Goal: Navigation & Orientation: Find specific page/section

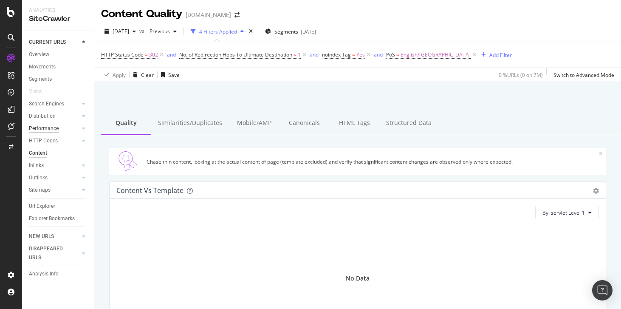
click at [43, 130] on div "Performance" at bounding box center [44, 128] width 30 height 9
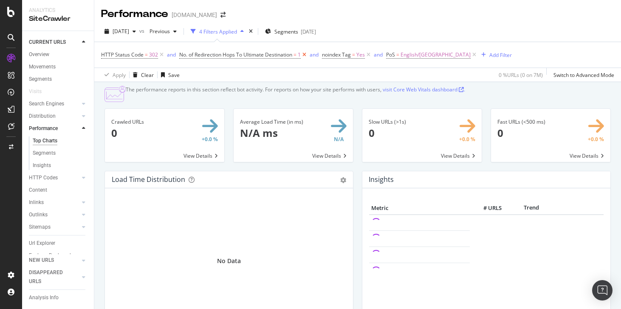
click at [303, 57] on icon at bounding box center [304, 55] width 7 height 8
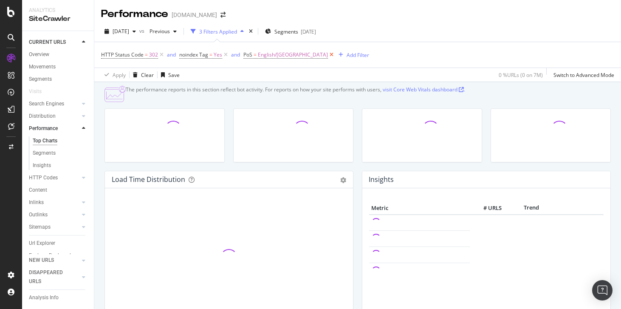
click at [328, 54] on icon at bounding box center [331, 55] width 7 height 8
click at [163, 54] on icon at bounding box center [161, 55] width 7 height 8
click at [147, 54] on icon at bounding box center [147, 55] width 7 height 8
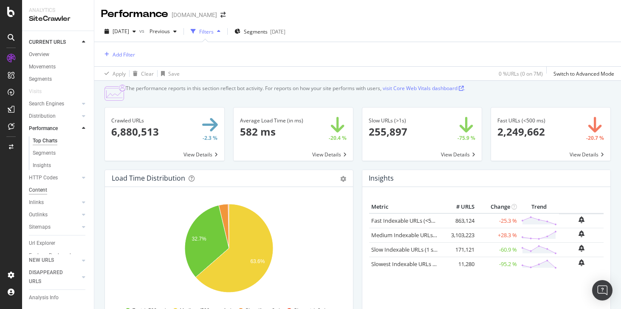
click at [38, 193] on div "Content" at bounding box center [38, 190] width 18 height 9
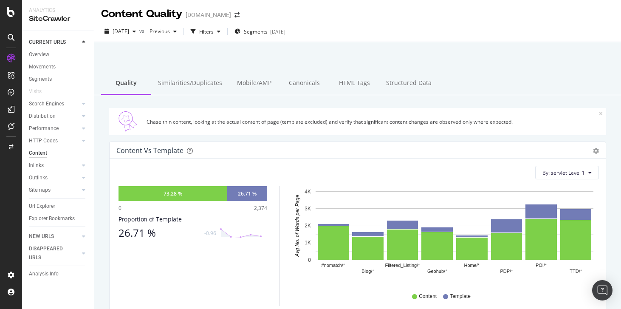
click at [40, 133] on div "Performance" at bounding box center [61, 128] width 65 height 12
click at [41, 128] on div "Performance" at bounding box center [44, 128] width 30 height 9
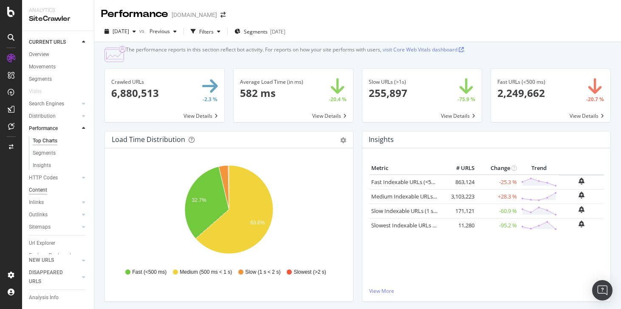
click at [44, 187] on div "Content" at bounding box center [38, 190] width 18 height 9
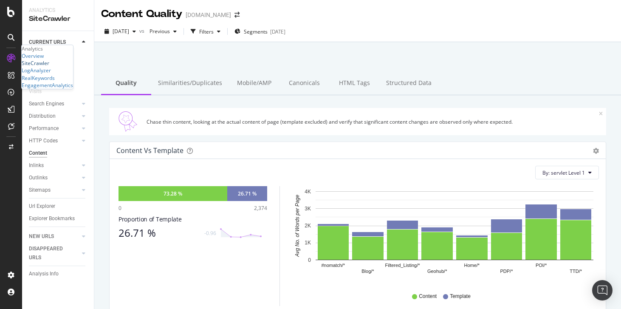
click at [49, 67] on div "SiteCrawler" at bounding box center [36, 62] width 28 height 7
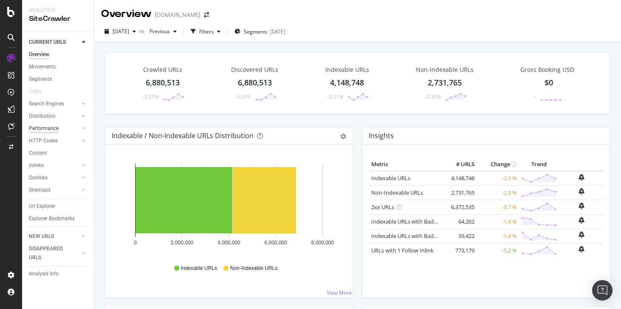
click at [56, 128] on div "Performance" at bounding box center [44, 128] width 30 height 9
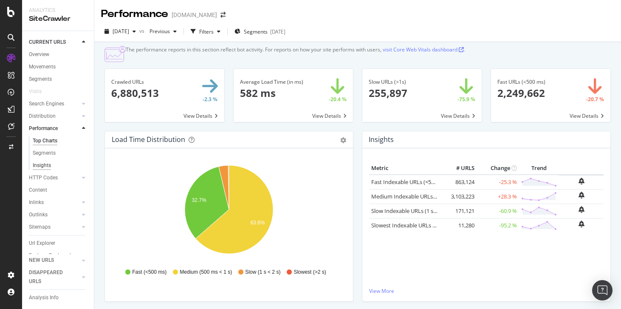
click at [42, 169] on div "Insights" at bounding box center [42, 165] width 18 height 9
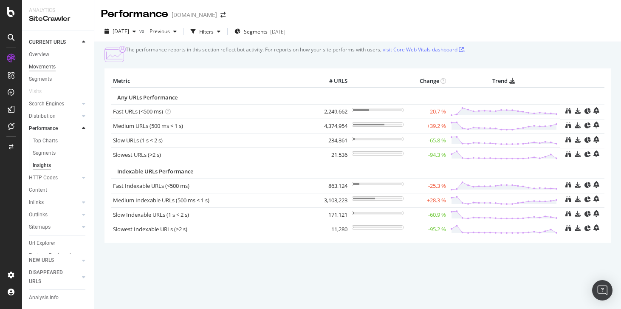
click at [34, 70] on div "Movements" at bounding box center [42, 66] width 27 height 9
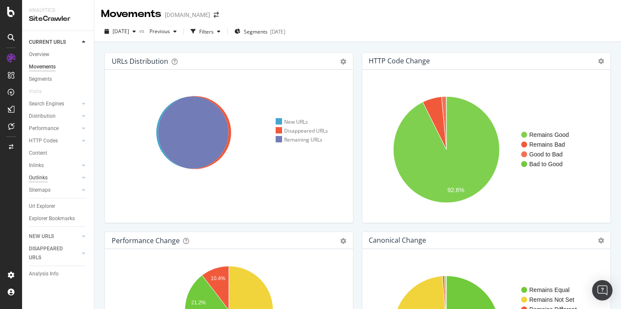
click at [43, 175] on div "Outlinks" at bounding box center [38, 177] width 19 height 9
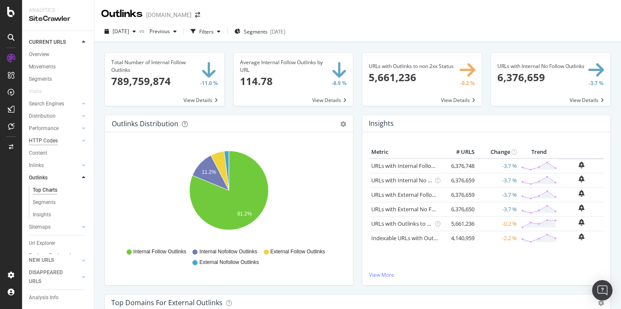
click at [45, 144] on div "HTTP Codes" at bounding box center [43, 140] width 29 height 9
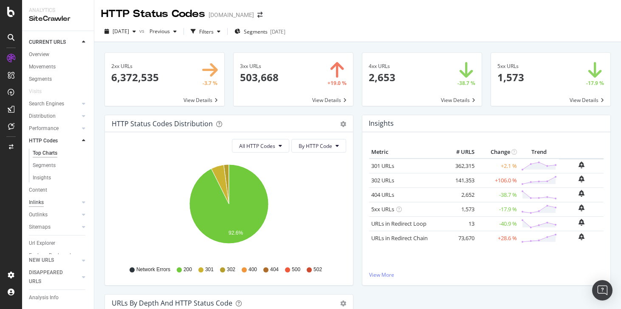
click at [42, 205] on div "Inlinks" at bounding box center [36, 202] width 15 height 9
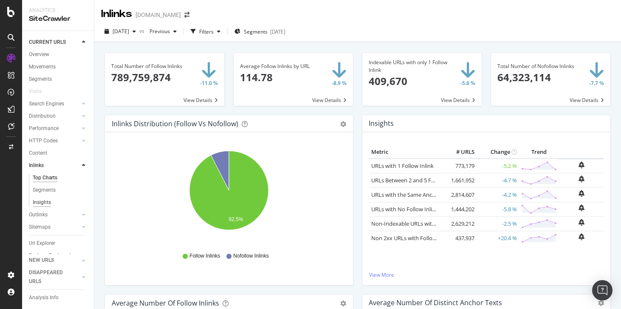
click at [48, 204] on div "Insights" at bounding box center [42, 202] width 18 height 9
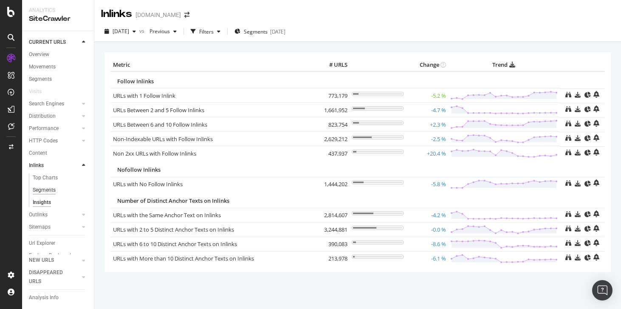
click at [43, 194] on div "Segments" at bounding box center [44, 190] width 23 height 9
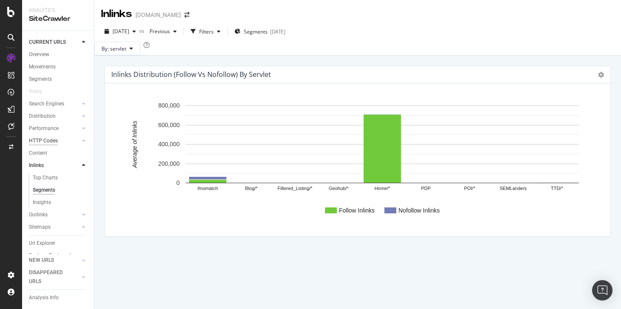
click at [41, 142] on div "HTTP Codes" at bounding box center [43, 140] width 29 height 9
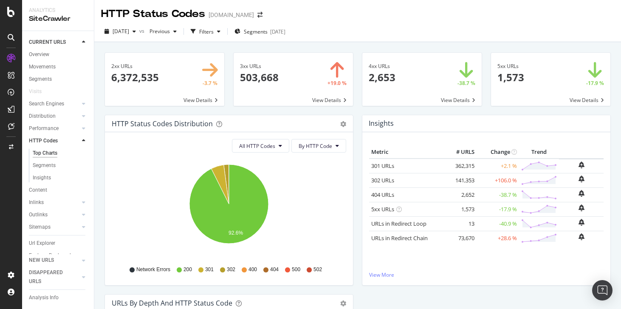
scroll to position [0, 0]
click at [35, 181] on div "Insights" at bounding box center [42, 177] width 18 height 9
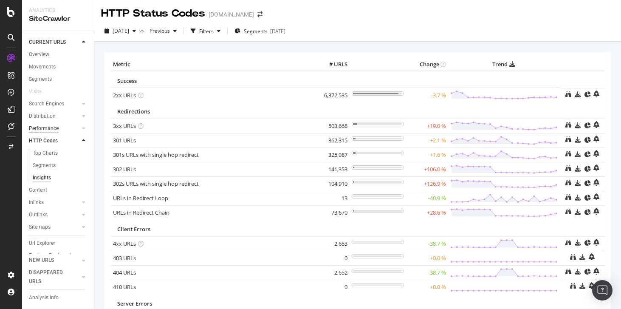
click at [42, 131] on div "Performance" at bounding box center [44, 128] width 30 height 9
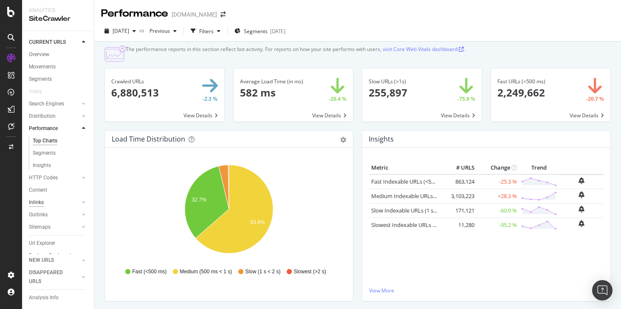
click at [43, 199] on div "Inlinks" at bounding box center [36, 202] width 15 height 9
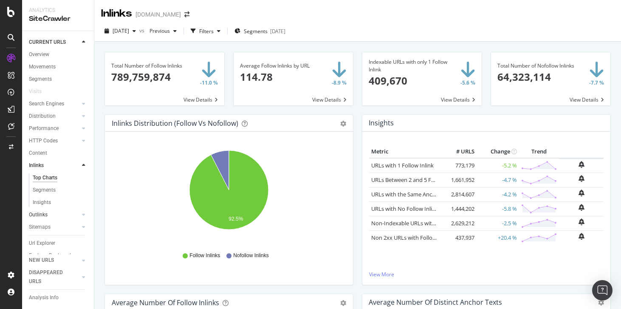
click at [48, 213] on link "Outlinks" at bounding box center [54, 214] width 51 height 9
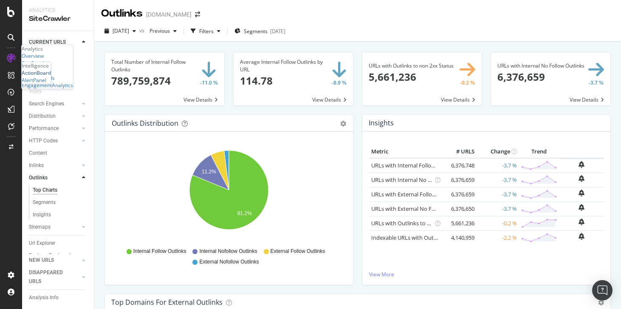
click at [40, 76] on div "ActionBoard" at bounding box center [36, 72] width 29 height 7
